Goal: Task Accomplishment & Management: Manage account settings

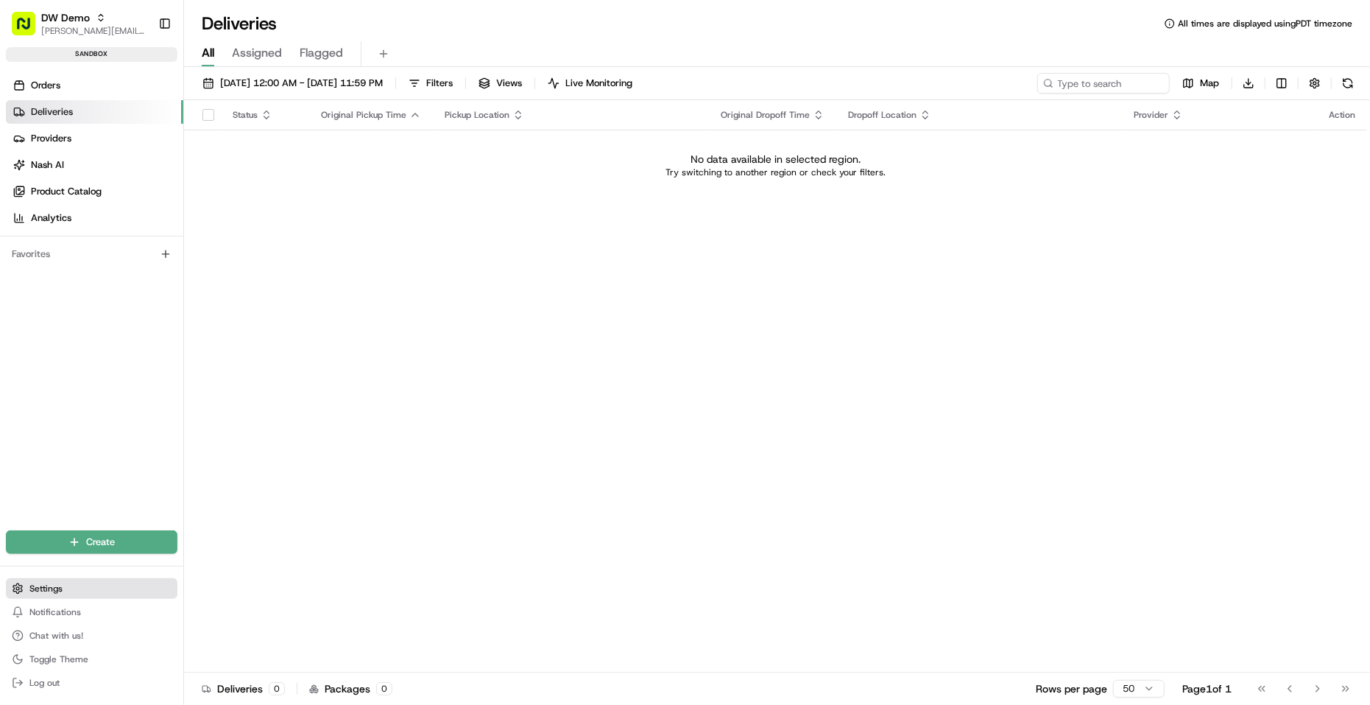
click at [63, 585] on button "Settings" at bounding box center [92, 588] width 172 height 21
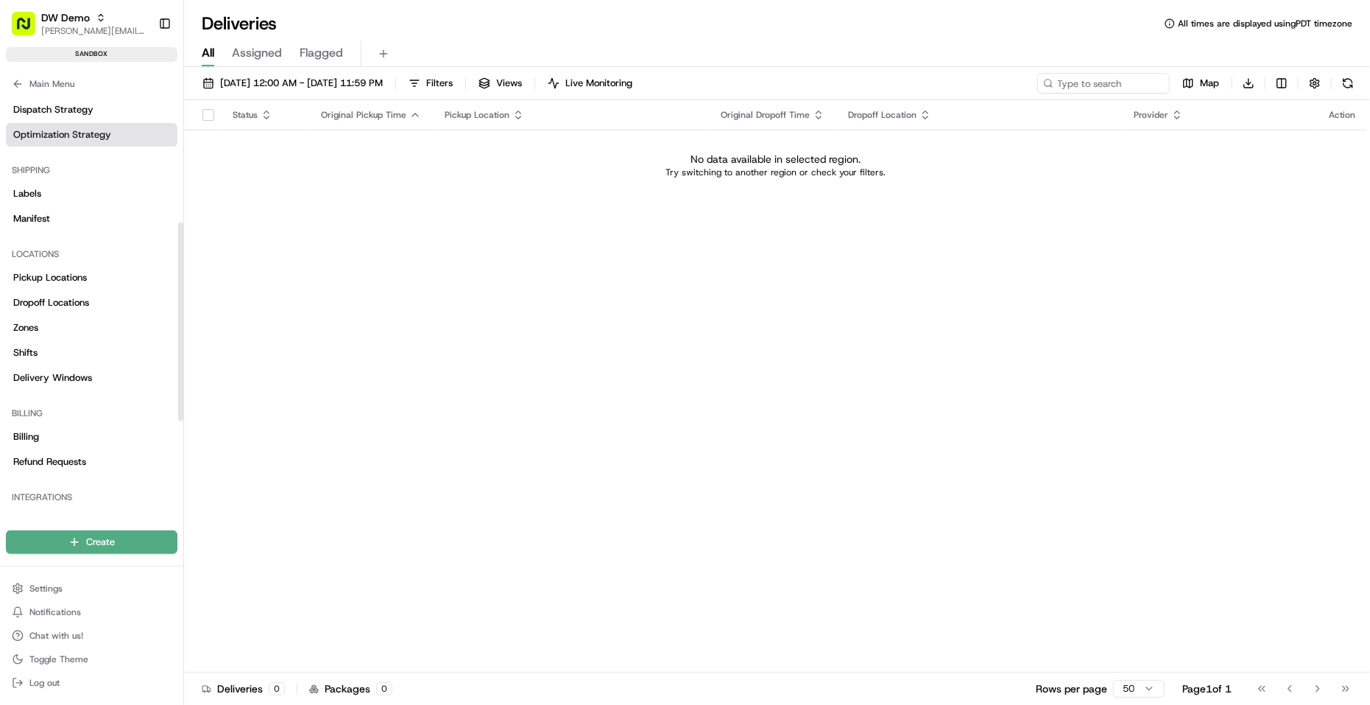
scroll to position [271, 0]
click at [83, 378] on span "Delivery Windows" at bounding box center [52, 375] width 79 height 13
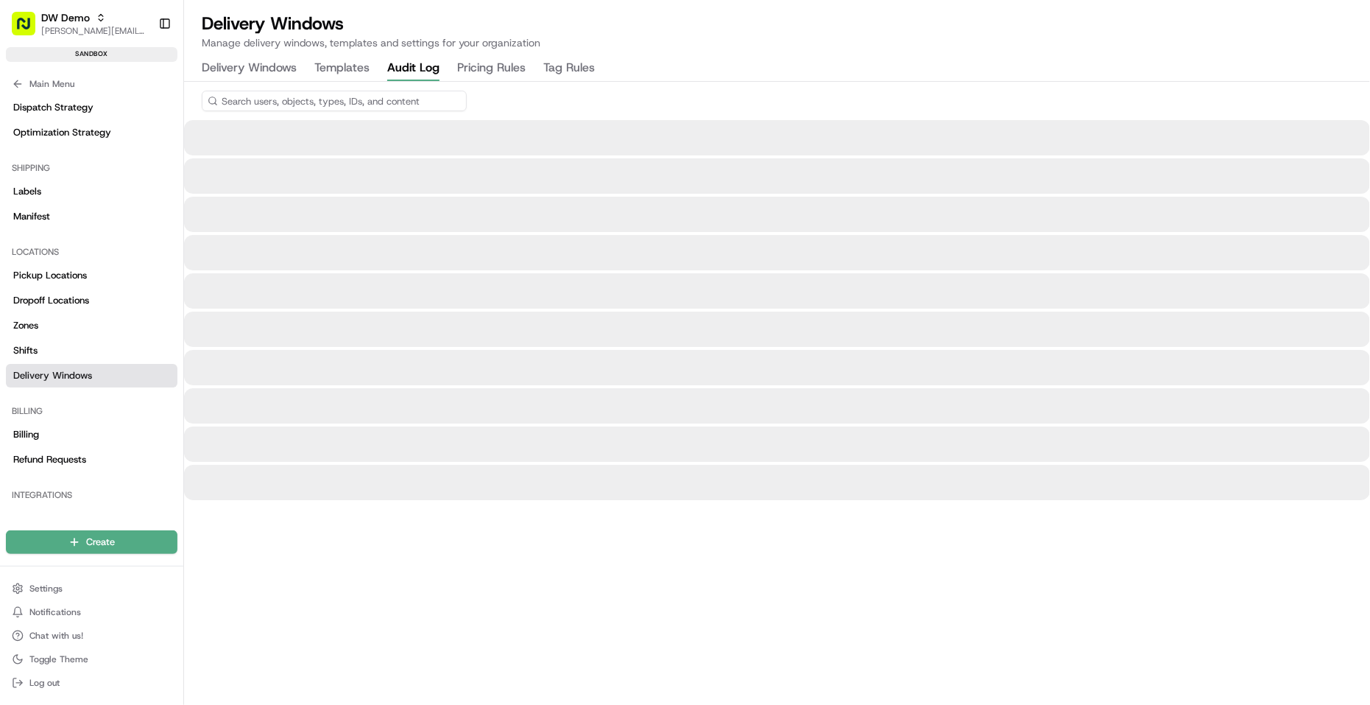
click at [401, 71] on Log "Audit Log" at bounding box center [413, 68] width 52 height 25
